Goal: Task Accomplishment & Management: Use online tool/utility

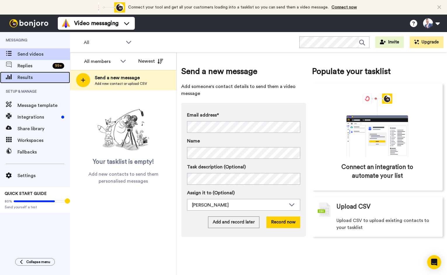
click at [35, 74] on div "Results" at bounding box center [35, 78] width 70 height 12
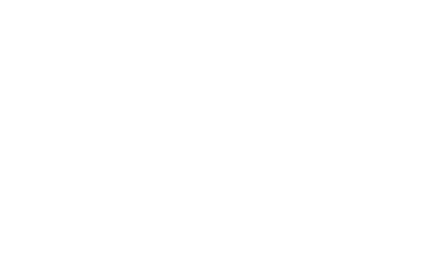
type textarea "x"
